Goal: Transaction & Acquisition: Book appointment/travel/reservation

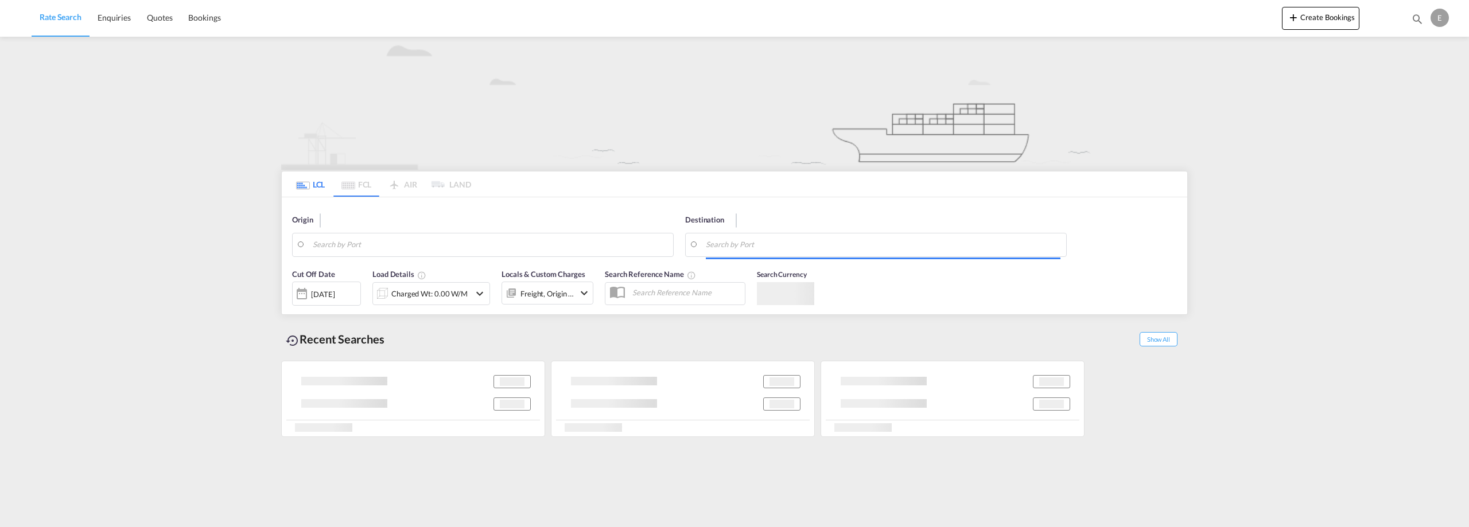
type input "Oslo, NOOSL"
type input "Vancouver, BC, CAVAN"
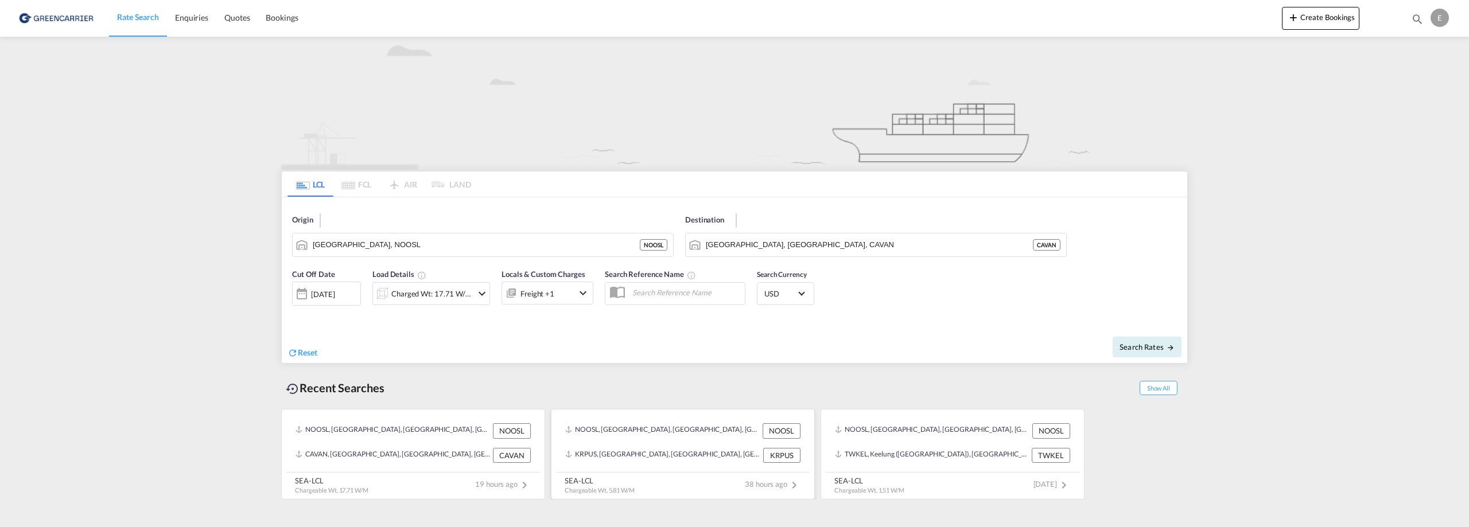
click at [619, 440] on div "NOOSL, Oslo, Norway, Northern Europe, Europe NOOSL" at bounding box center [683, 431] width 244 height 24
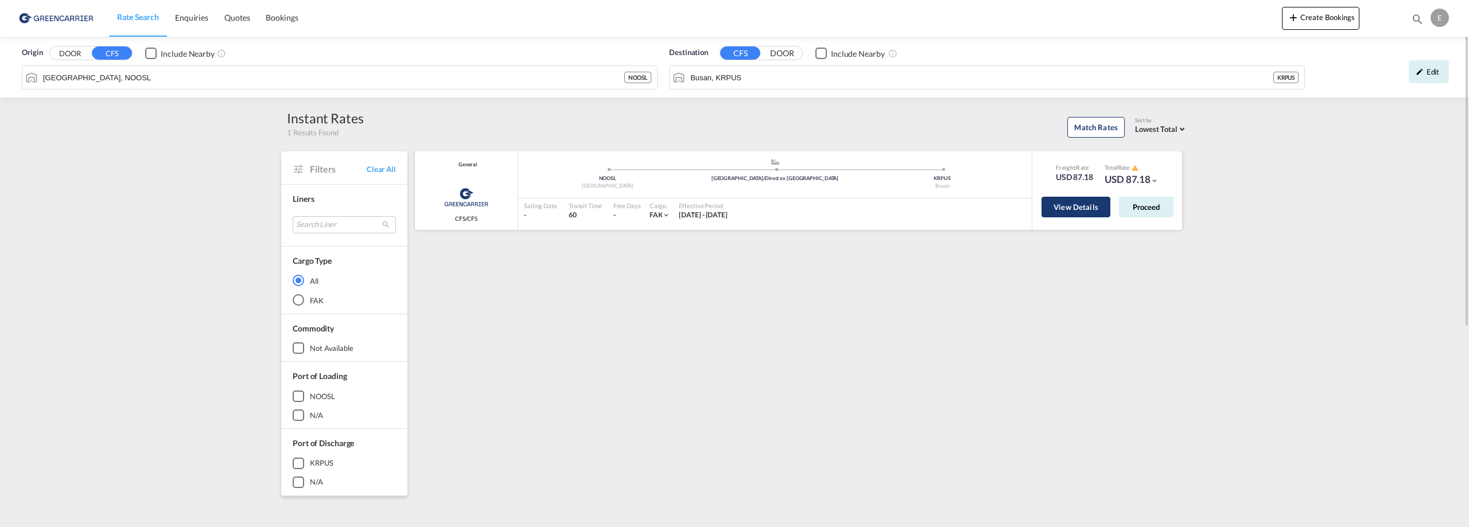
click at [1089, 206] on button "View Details" at bounding box center [1076, 207] width 69 height 21
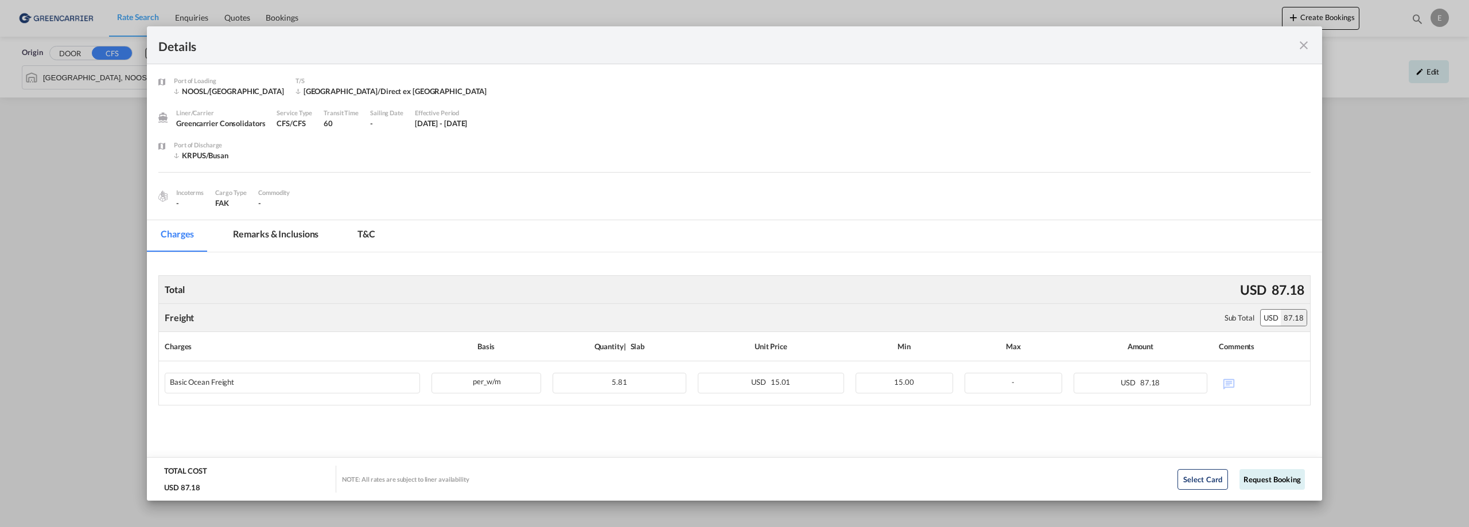
drag, startPoint x: 1303, startPoint y: 43, endPoint x: 1303, endPoint y: 49, distance: 6.3
click at [1303, 46] on md-icon "icon-close fg-AAA8AD m-0 cursor" at bounding box center [1304, 45] width 14 height 14
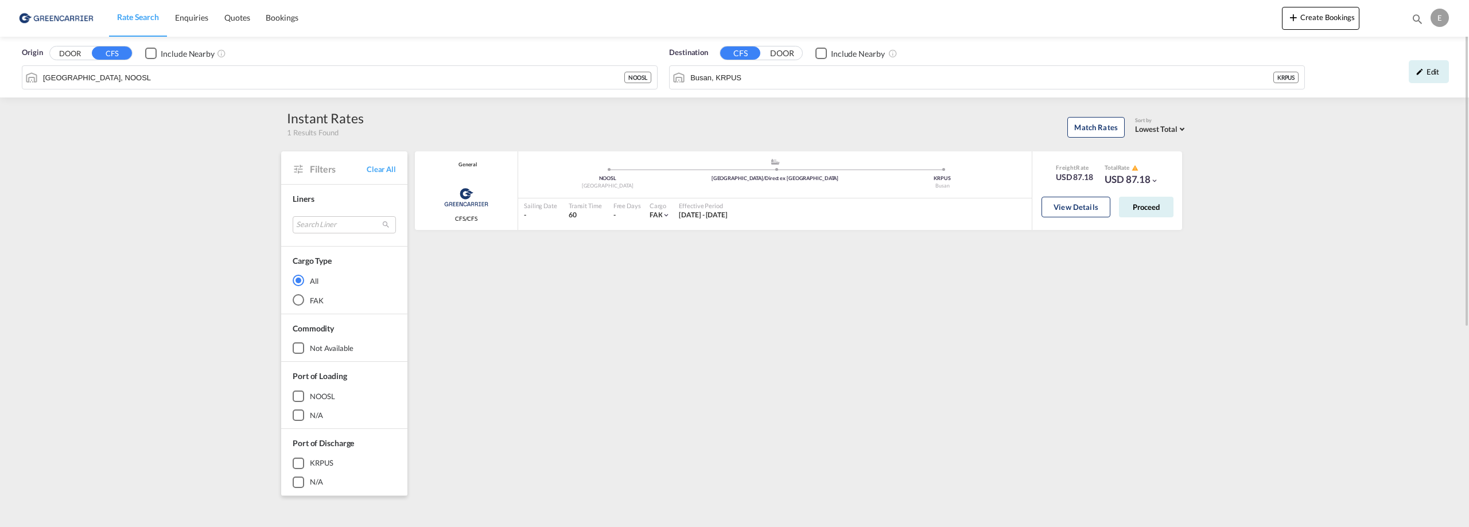
drag, startPoint x: 146, startPoint y: 13, endPoint x: 142, endPoint y: 64, distance: 50.7
click at [146, 14] on span "Rate Search" at bounding box center [138, 17] width 42 height 10
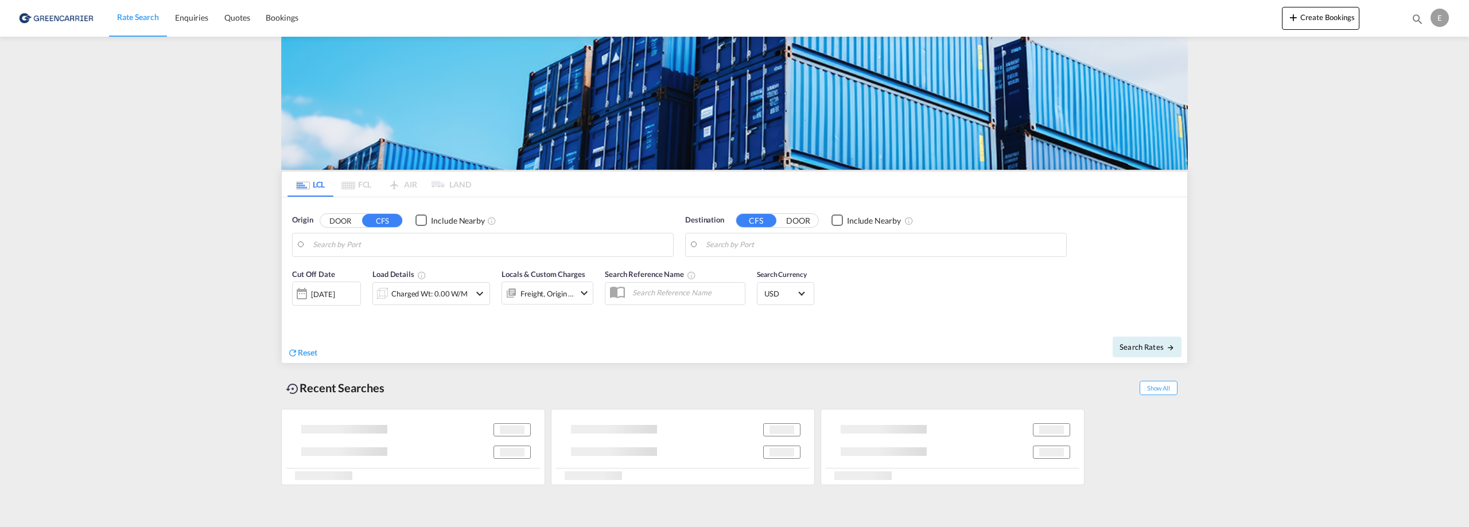
type input "Oslo, NOOSL"
type input "Busan, KRPUS"
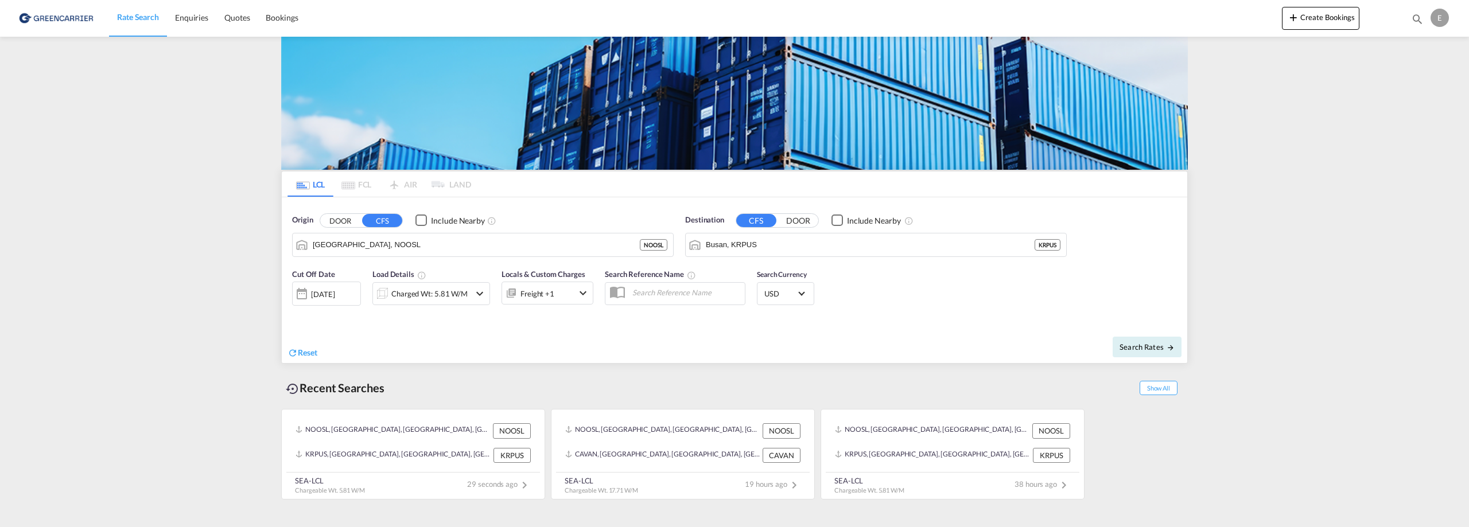
click at [445, 291] on div "Charged Wt: 5.81 W/M" at bounding box center [429, 294] width 76 height 16
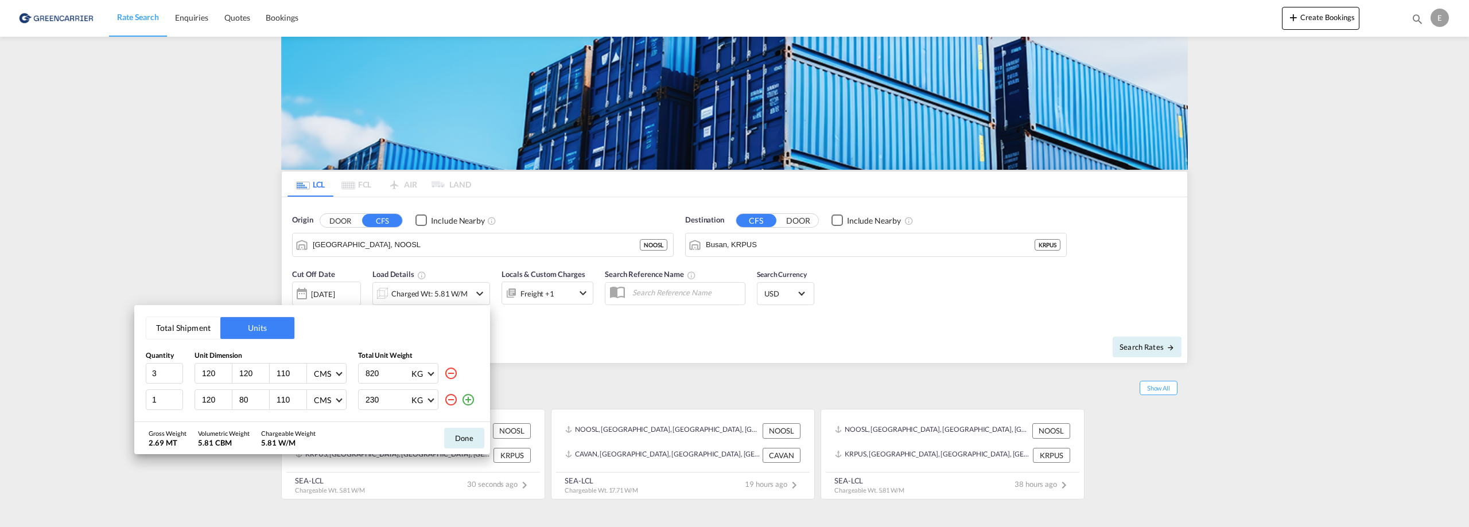
click at [448, 398] on md-icon "icon-minus-circle-outline" at bounding box center [451, 400] width 14 height 14
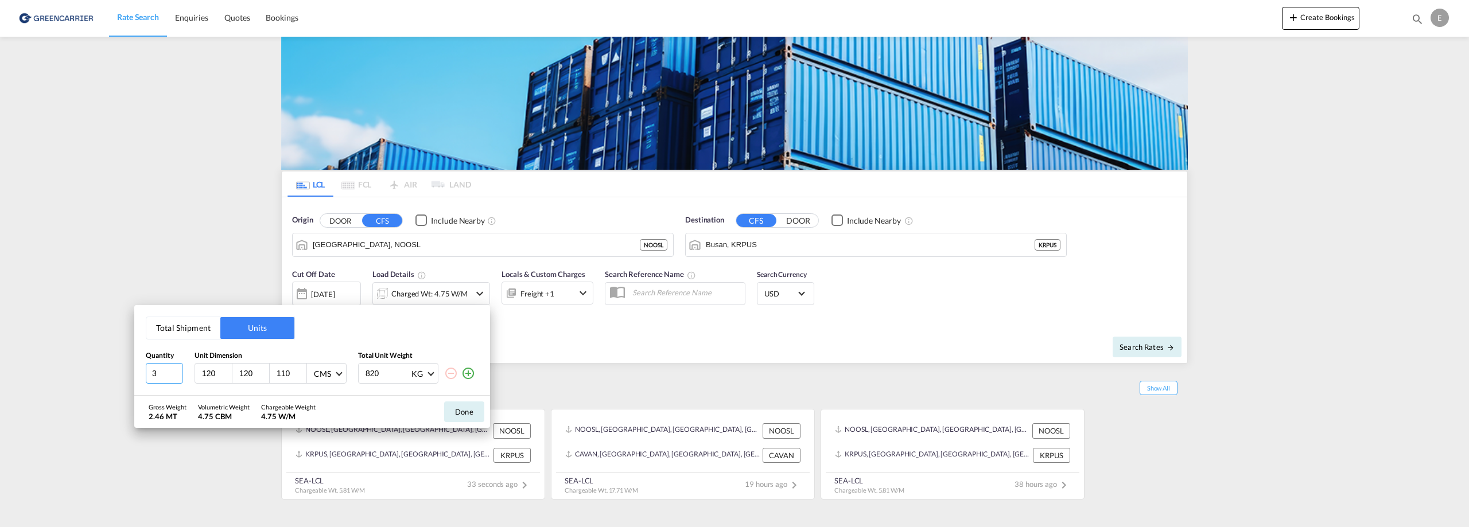
drag, startPoint x: 165, startPoint y: 382, endPoint x: 129, endPoint y: 375, distance: 37.5
click at [129, 375] on div "Total Shipment Units Quantity Unit Dimension Total Unit Weight 3 120 120 110 CM…" at bounding box center [734, 263] width 1469 height 527
type input "5"
type input "105"
click at [472, 407] on button "Done" at bounding box center [464, 412] width 40 height 21
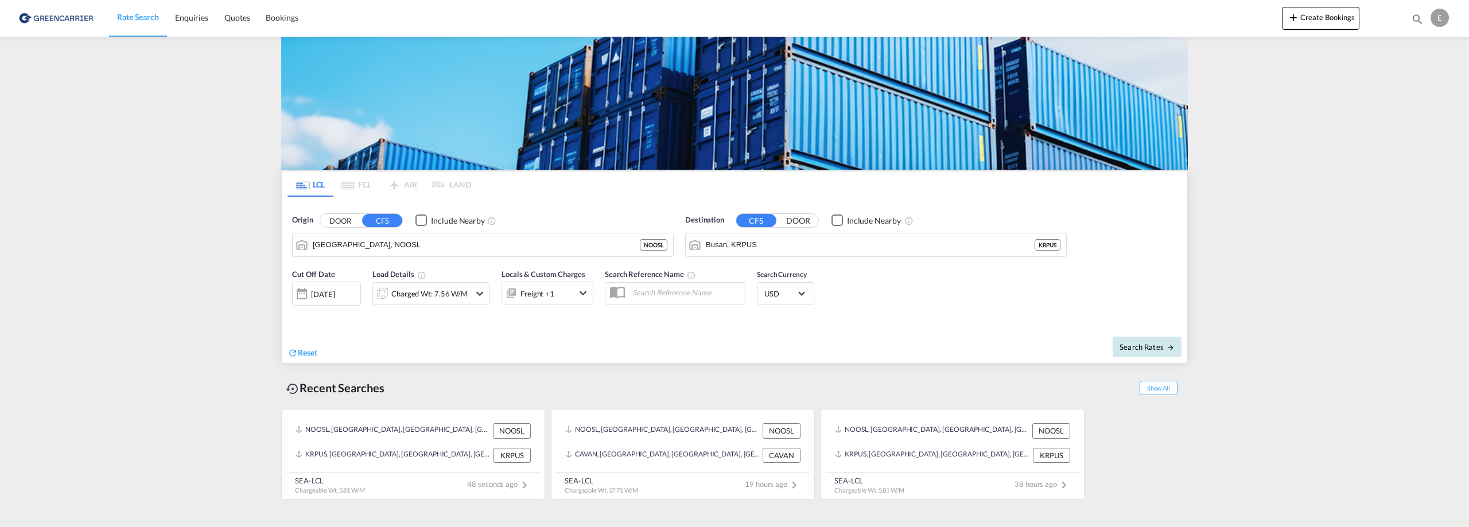
click at [1171, 351] on md-icon "icon-arrow-right" at bounding box center [1171, 348] width 8 height 8
type input "NOOSL to KRPUS / 14 Aug 2025"
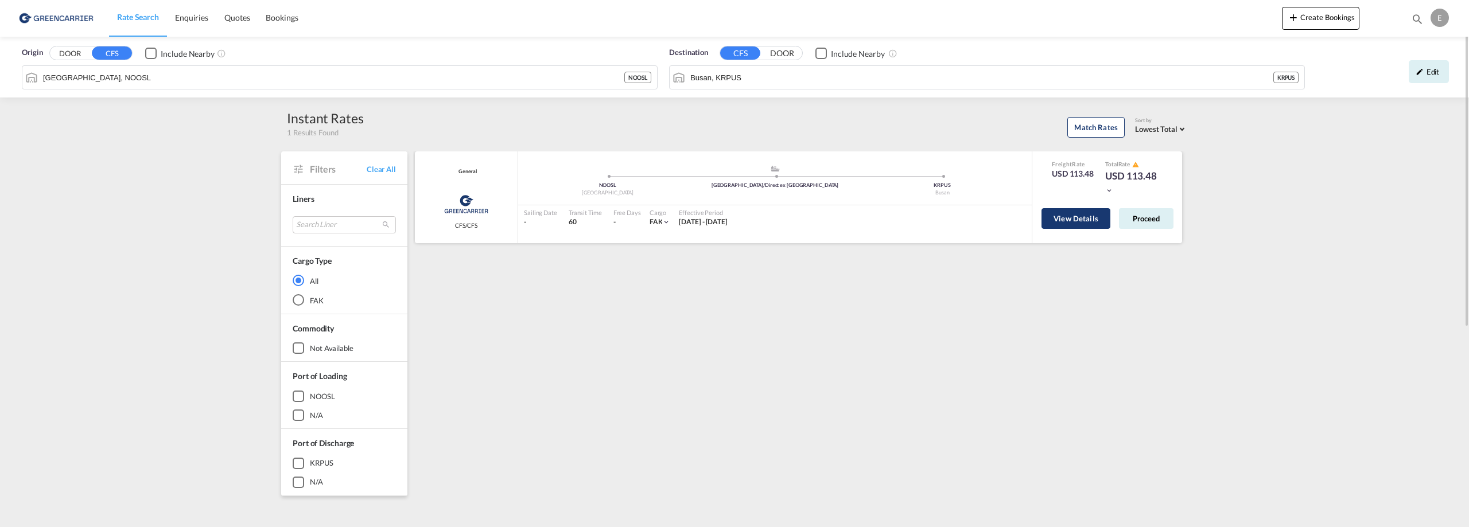
click at [1087, 218] on button "View Details" at bounding box center [1076, 218] width 69 height 21
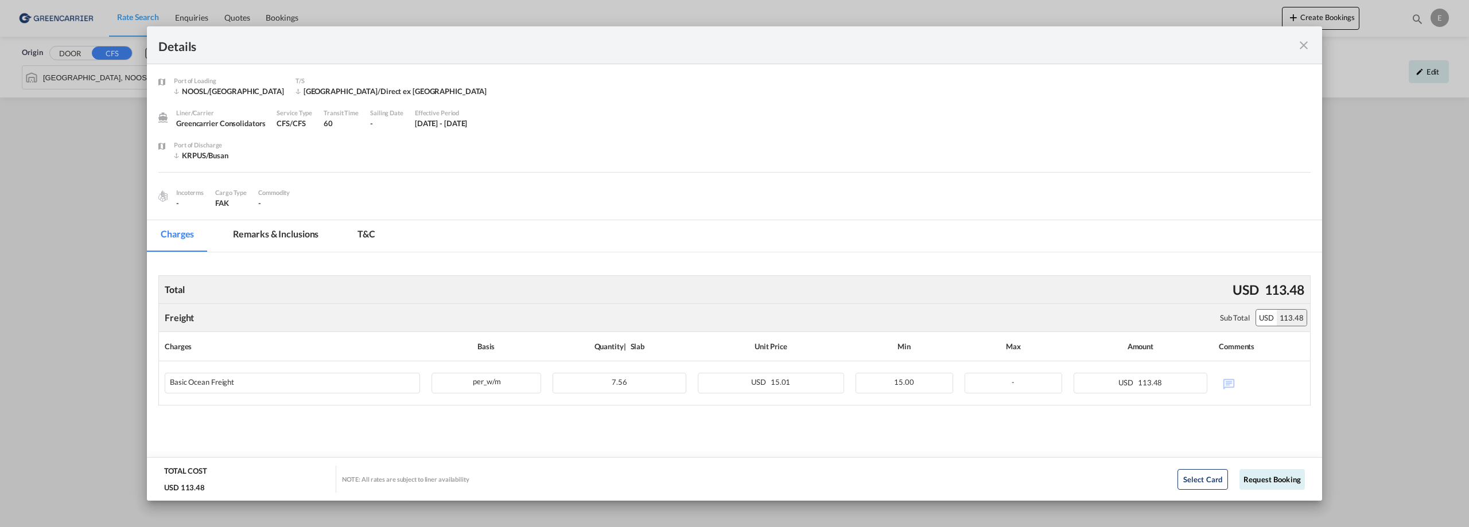
scroll to position [3, 0]
click at [1193, 477] on button "Select Card" at bounding box center [1203, 479] width 51 height 21
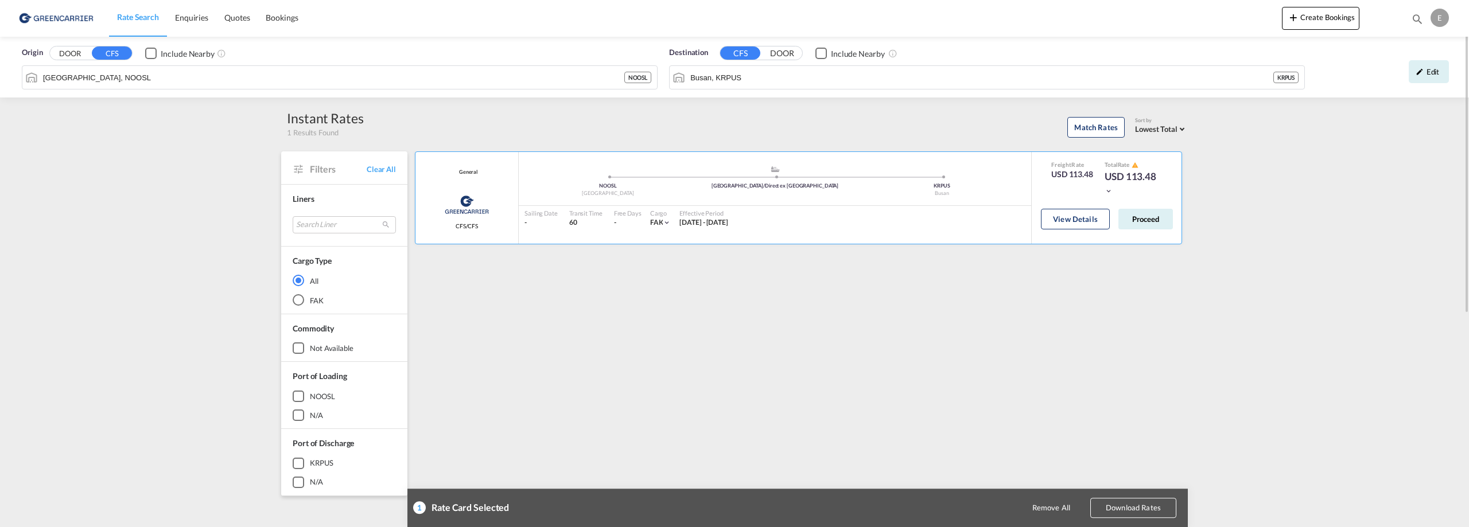
click at [1129, 511] on button "Download Rates" at bounding box center [1133, 508] width 86 height 20
click at [1146, 216] on button "Proceed" at bounding box center [1146, 219] width 55 height 21
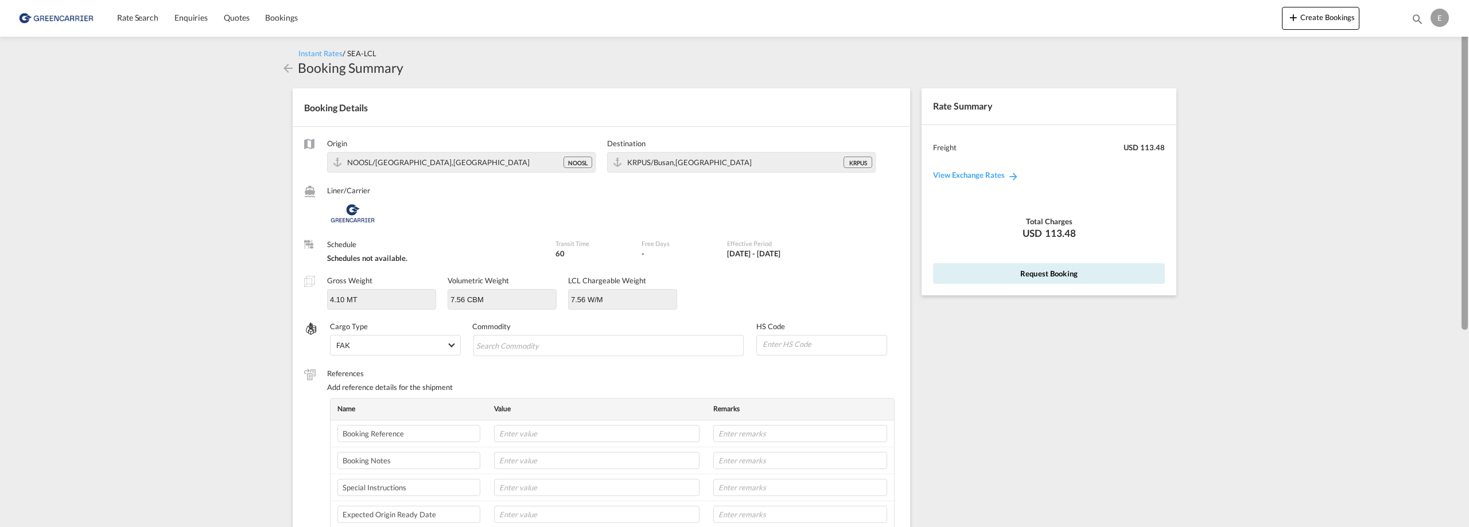
drag, startPoint x: 1467, startPoint y: 112, endPoint x: 1466, endPoint y: 99, distance: 13.8
click at [1466, 96] on div at bounding box center [1465, 166] width 6 height 328
click at [729, 211] on div "Liner/Carrier" at bounding box center [613, 206] width 572 height 42
click at [959, 173] on link "View Exchange Rates" at bounding box center [976, 175] width 109 height 32
